Goal: Transaction & Acquisition: Purchase product/service

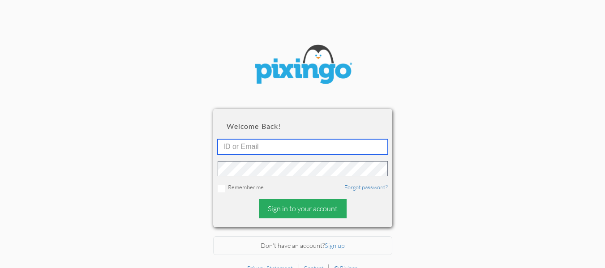
type input "[EMAIL_ADDRESS][DOMAIN_NAME]"
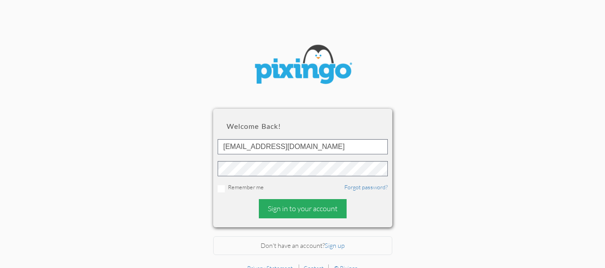
click at [288, 212] on div "Sign in to your account" at bounding box center [303, 208] width 88 height 19
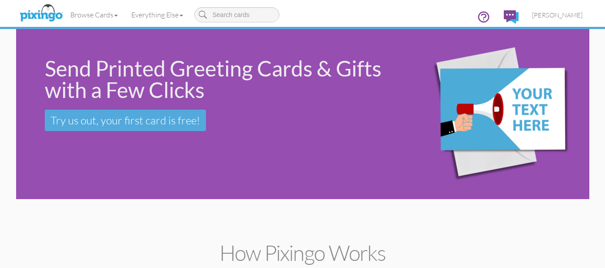
click at [33, 175] on div "Send Printed Greeting Cards & Gifts with a Few Clicks Try us out, your first ca…" at bounding box center [303, 114] width 574 height 170
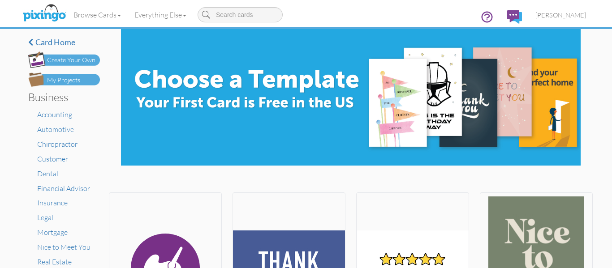
click at [58, 77] on div "My Projects" at bounding box center [63, 80] width 33 height 9
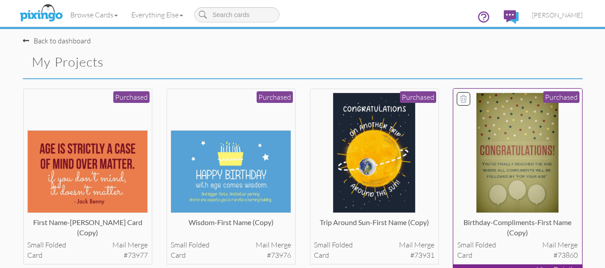
click at [497, 138] on img at bounding box center [517, 153] width 83 height 121
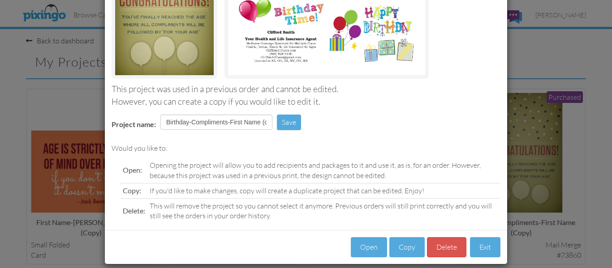
scroll to position [151, 0]
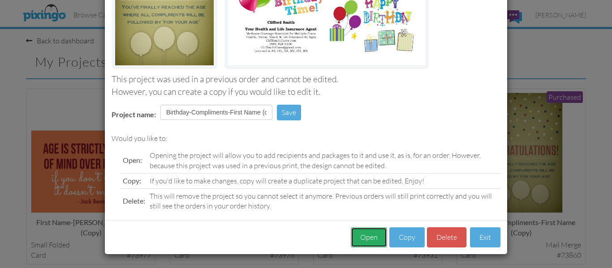
click at [363, 237] on button "Open" at bounding box center [369, 238] width 36 height 20
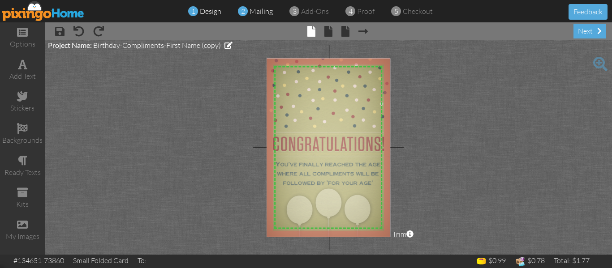
click at [259, 14] on span "mailing" at bounding box center [261, 11] width 23 height 9
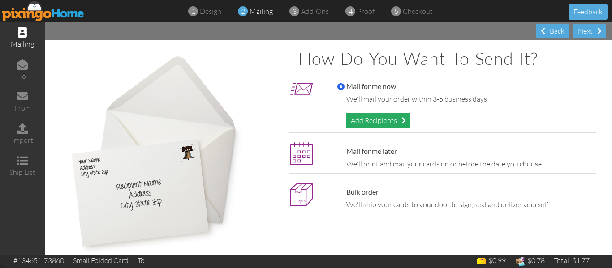
click at [355, 118] on div "Add Recipients" at bounding box center [378, 120] width 64 height 15
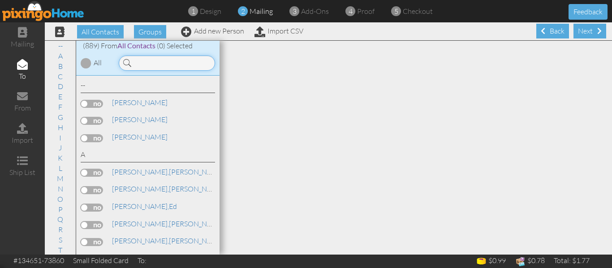
click at [181, 62] on input at bounding box center [167, 63] width 96 height 15
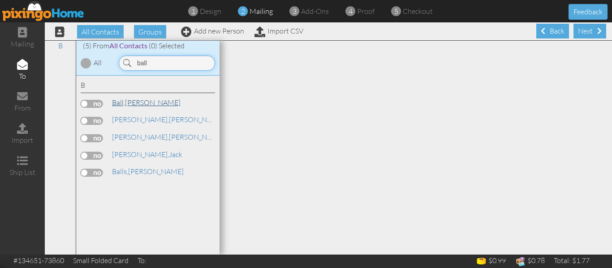
type input "ball"
click at [134, 101] on link "[PERSON_NAME]" at bounding box center [146, 102] width 70 height 11
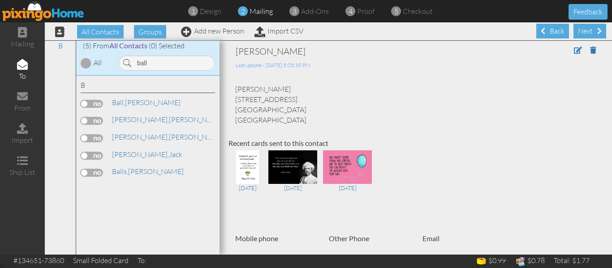
click at [82, 106] on label at bounding box center [92, 104] width 22 height 8
click at [0, 0] on input "checkbox" at bounding box center [0, 0] width 0 height 0
click at [360, 11] on span "proof" at bounding box center [365, 11] width 17 height 9
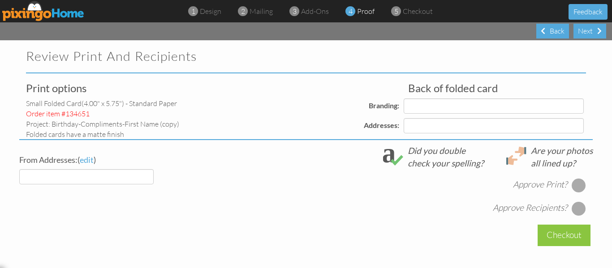
select select "object:4146"
select select "object:4149"
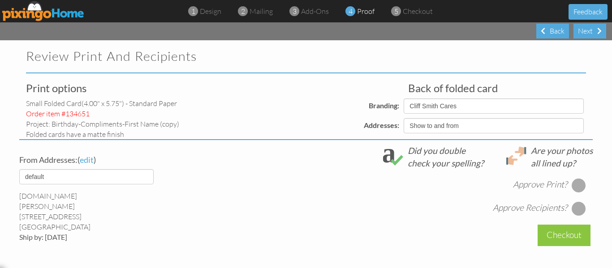
select select "object:4152"
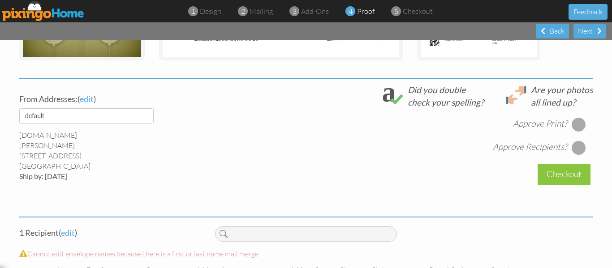
scroll to position [342, 0]
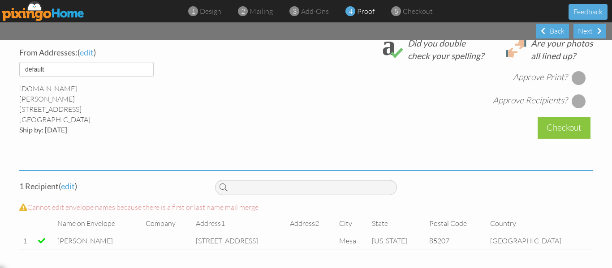
click at [579, 76] on div at bounding box center [579, 78] width 14 height 14
click at [575, 96] on div at bounding box center [579, 101] width 14 height 14
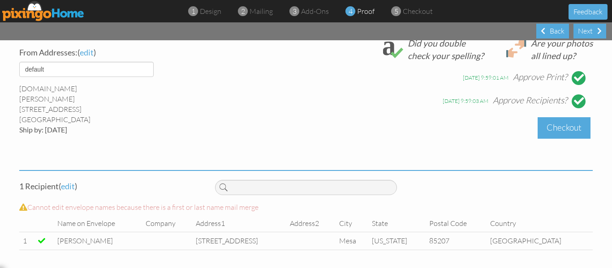
click at [564, 123] on div "Checkout" at bounding box center [564, 127] width 53 height 21
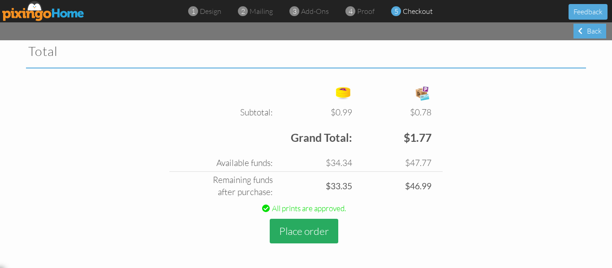
scroll to position [310, 0]
click at [291, 232] on button "Place order" at bounding box center [304, 231] width 69 height 25
